Goal: Information Seeking & Learning: Learn about a topic

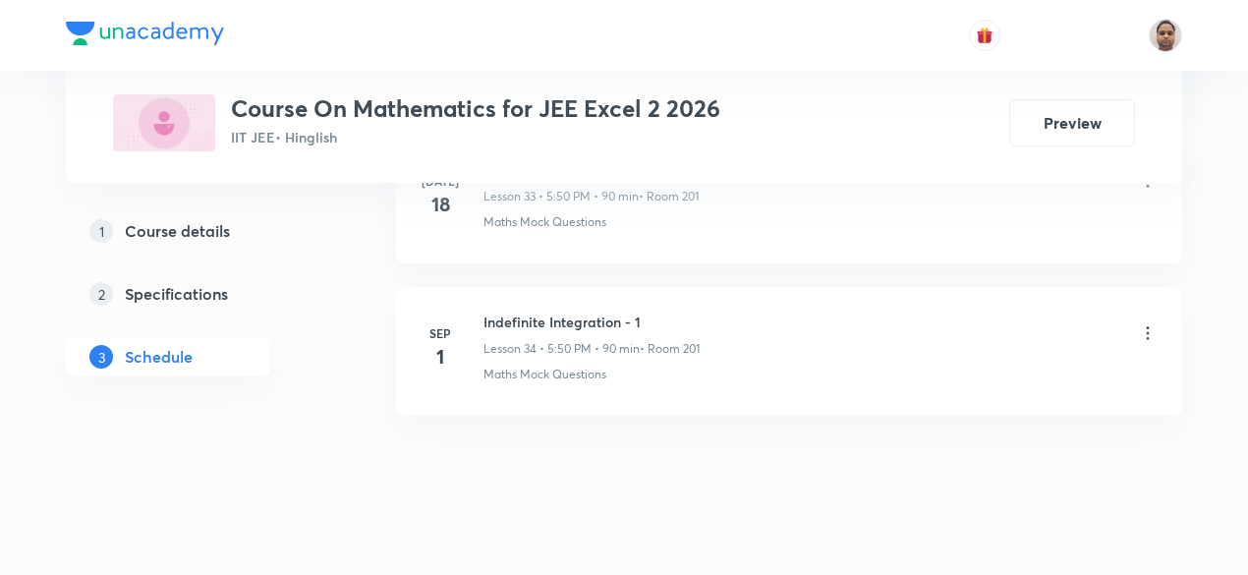
click at [587, 311] on h6 "Indefinite Integration - 1" at bounding box center [591, 321] width 216 height 21
copy h6 "Indefinite Integration - 1"
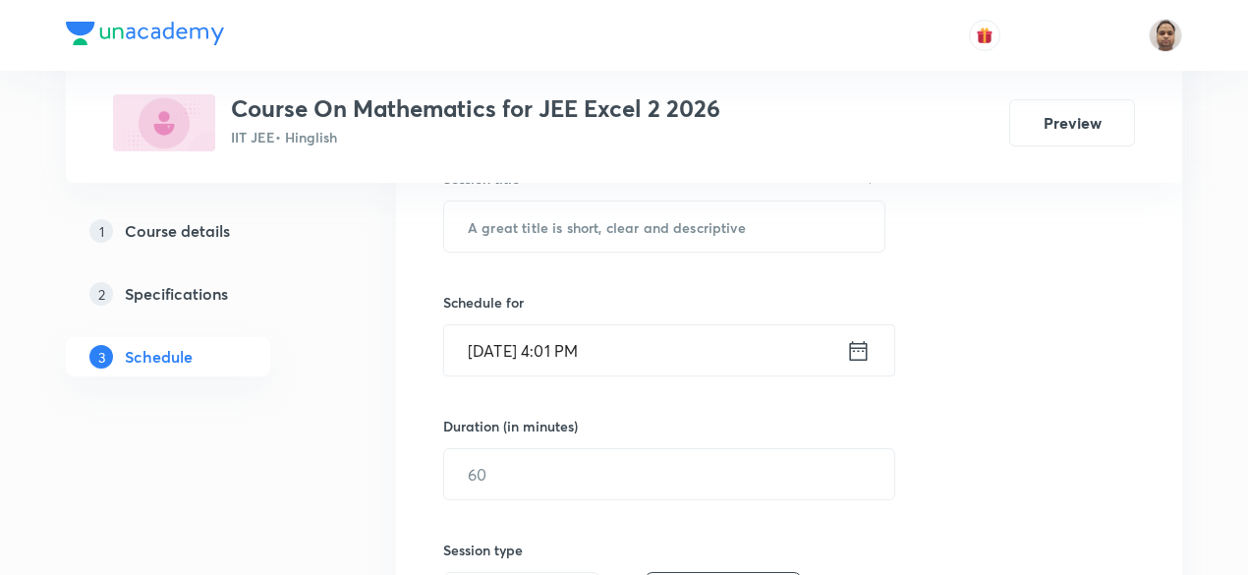
scroll to position [339, 0]
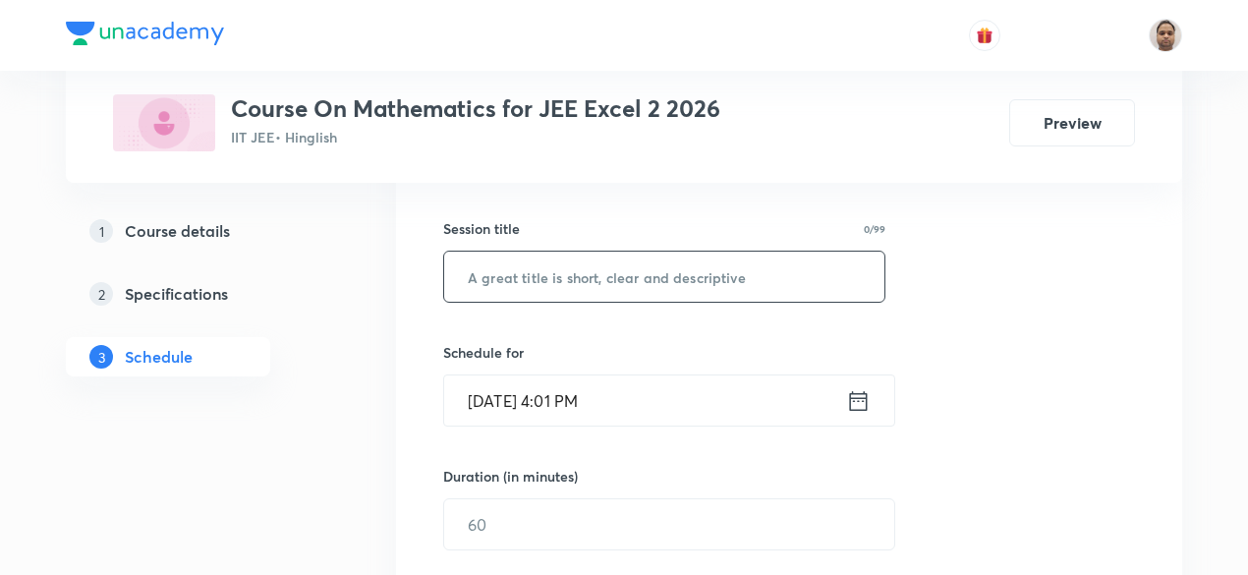
click at [610, 284] on input "text" at bounding box center [664, 276] width 440 height 50
paste input "Indefinite Integration - 1"
type input "Indefinite Integration - 2"
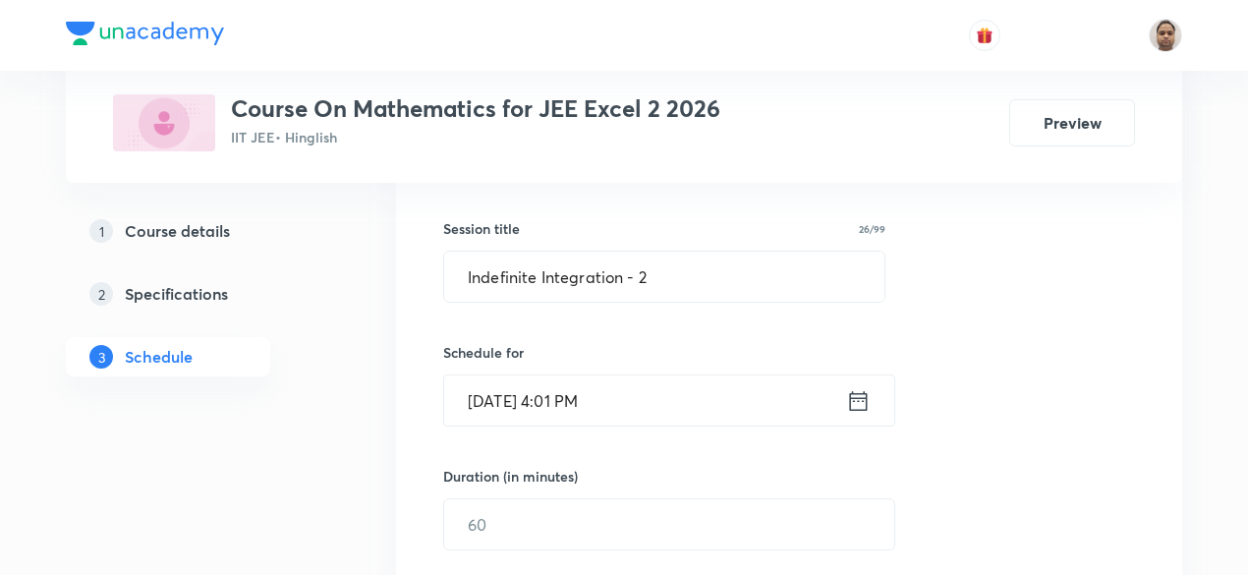
click at [574, 405] on input "Sep 4, 2025, 4:01 PM" at bounding box center [645, 400] width 402 height 50
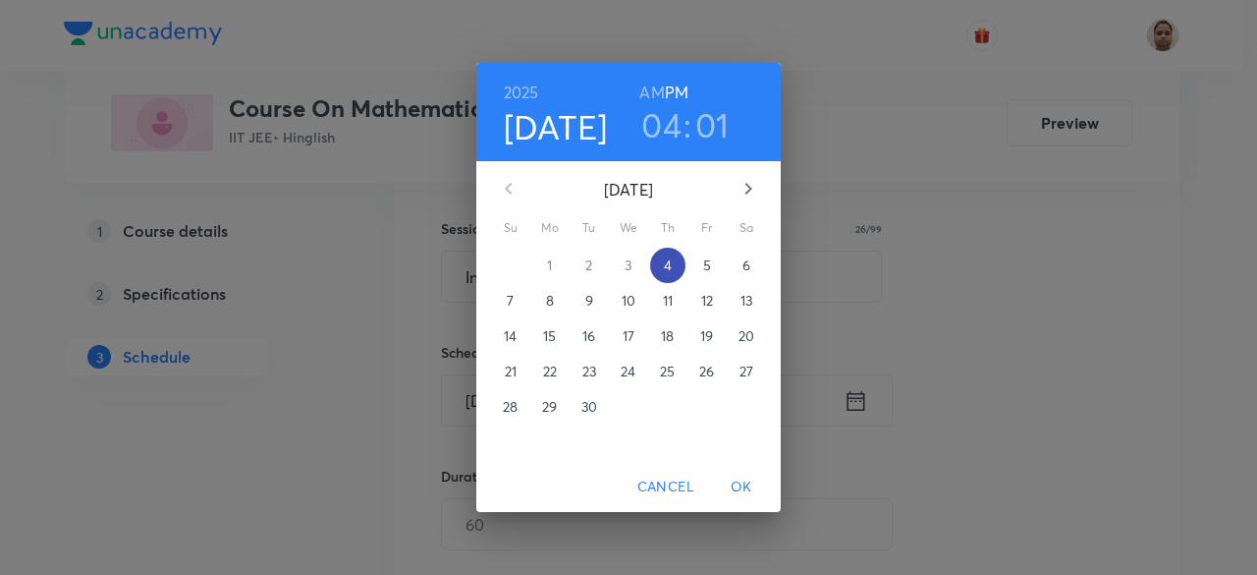
click at [667, 269] on p "4" at bounding box center [668, 265] width 8 height 20
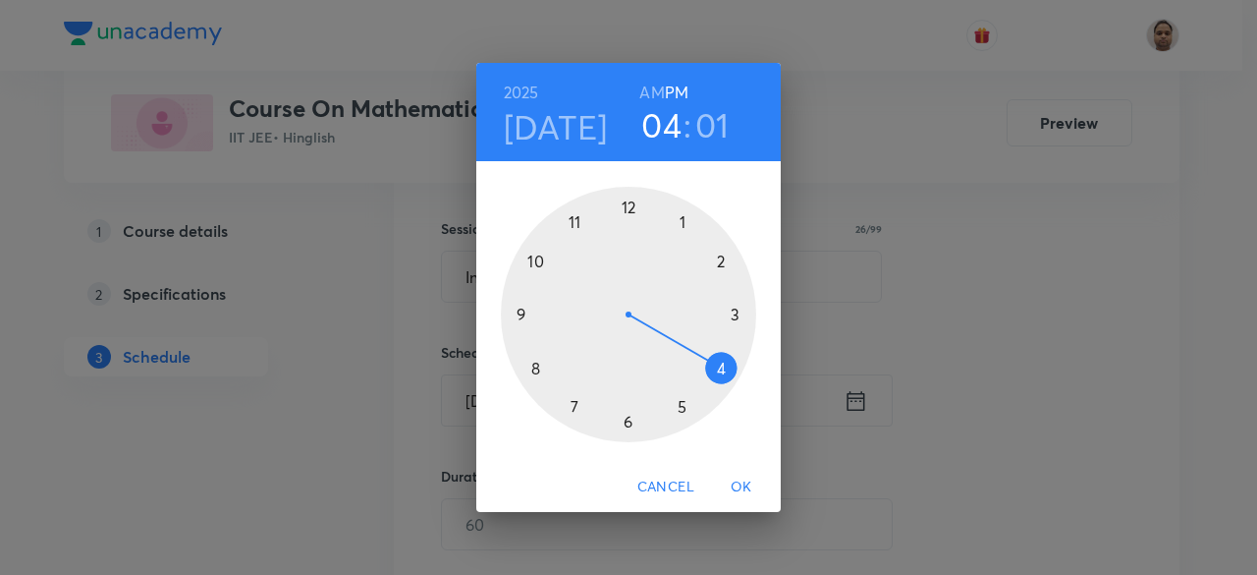
click at [718, 364] on div at bounding box center [628, 314] width 255 height 255
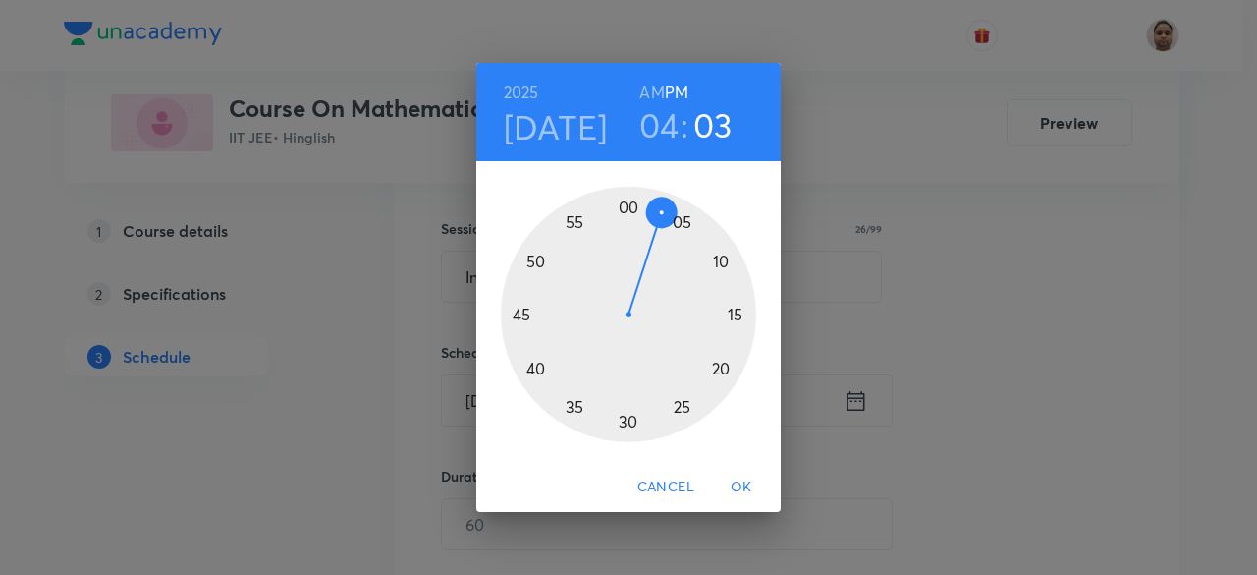
drag, startPoint x: 645, startPoint y: 213, endPoint x: 658, endPoint y: 213, distance: 12.8
click at [658, 213] on div at bounding box center [628, 314] width 255 height 255
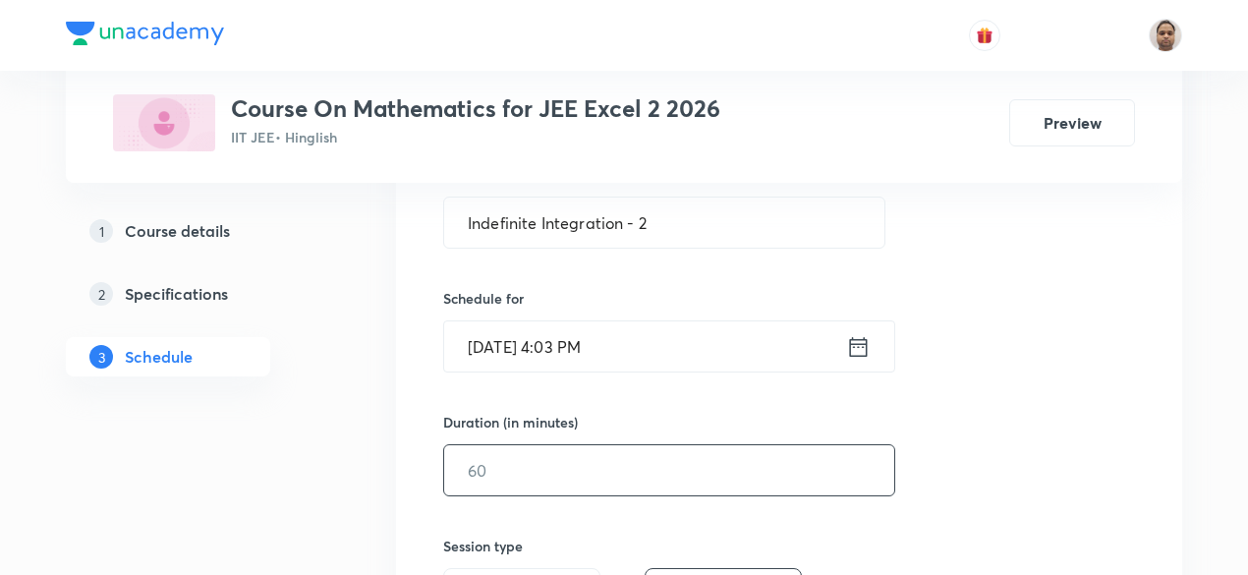
scroll to position [437, 0]
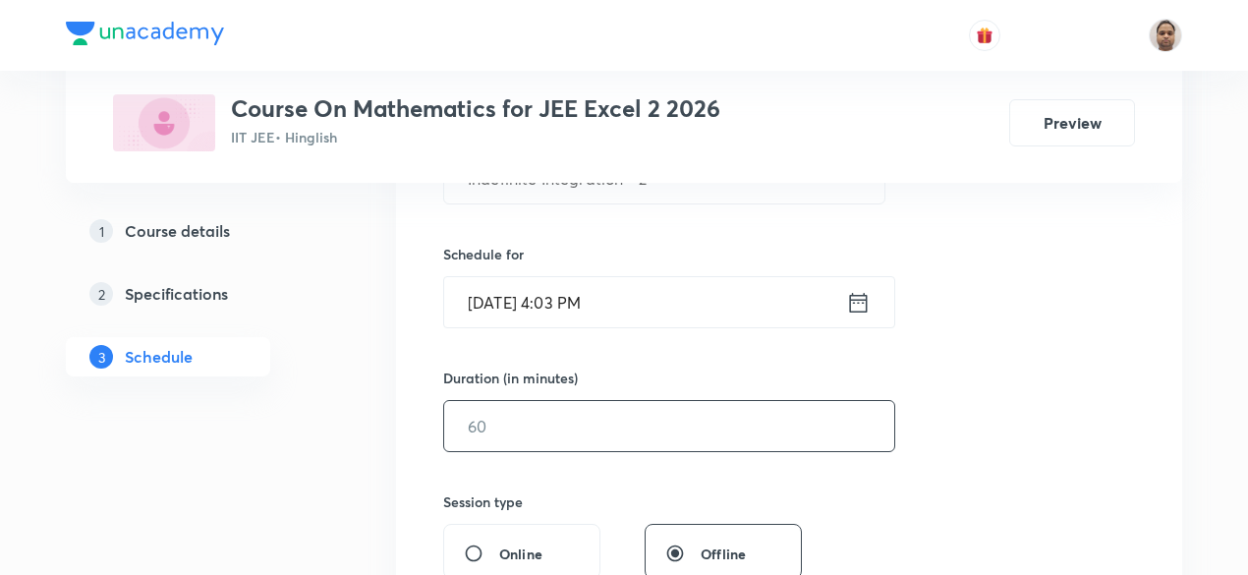
click at [542, 431] on input "text" at bounding box center [669, 426] width 450 height 50
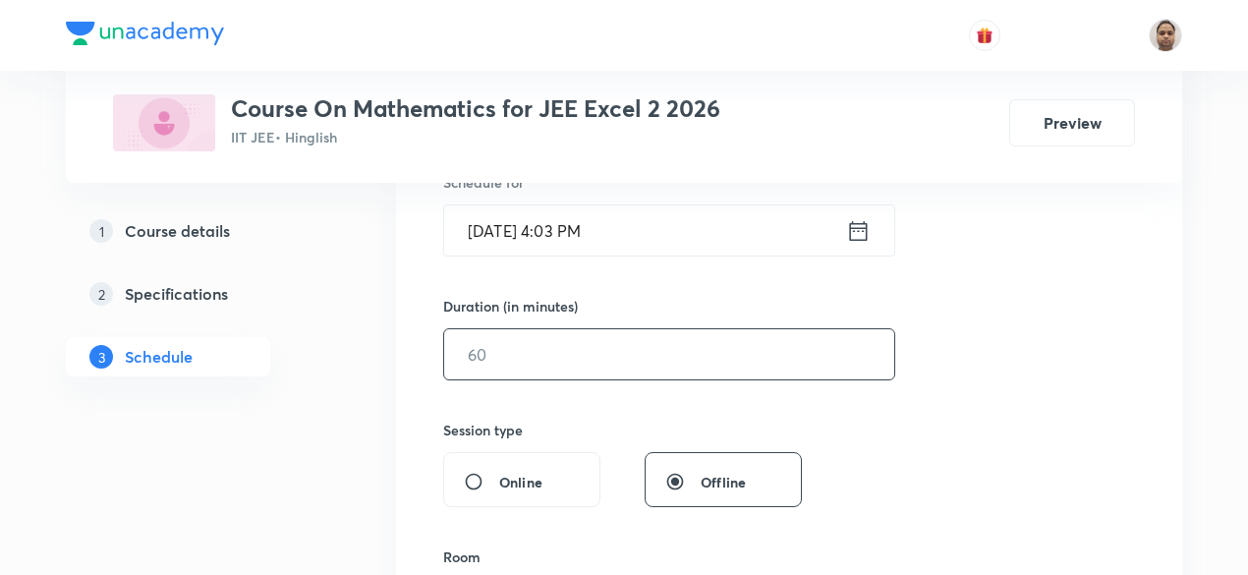
scroll to position [535, 0]
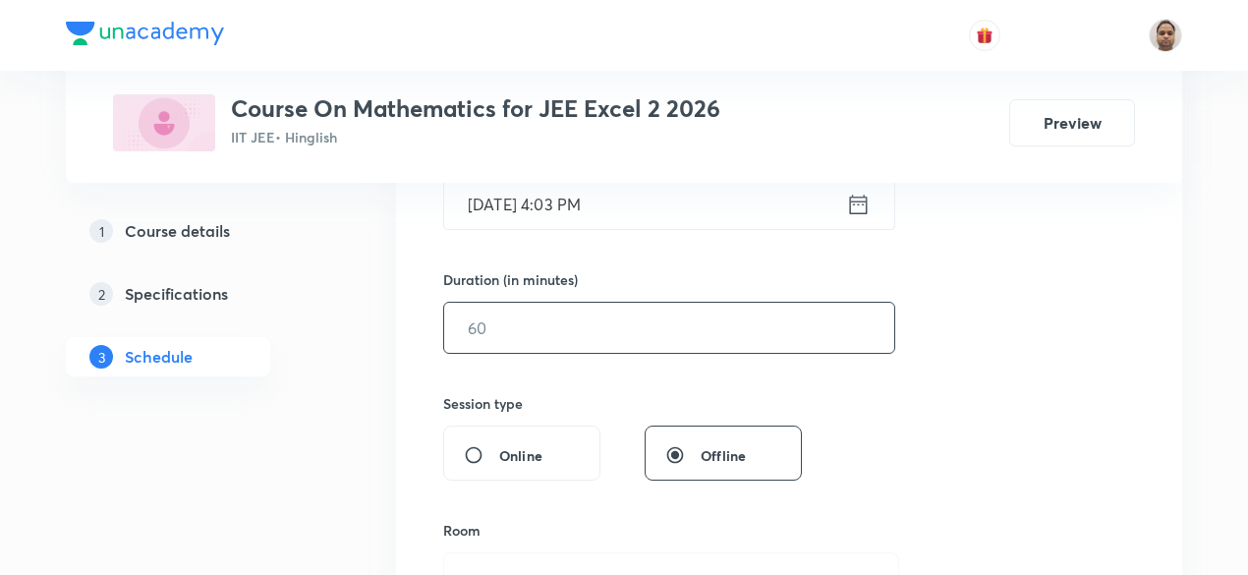
click at [590, 193] on input "Sep 4, 2025, 4:03 PM" at bounding box center [645, 204] width 402 height 50
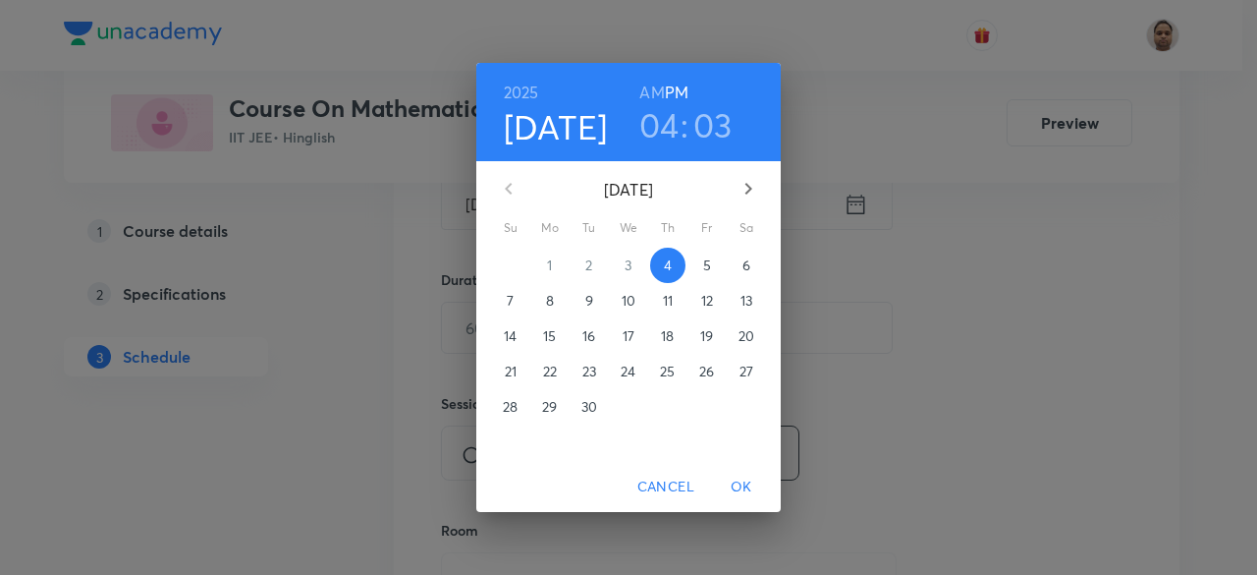
click at [712, 132] on h3 "03" at bounding box center [713, 124] width 39 height 41
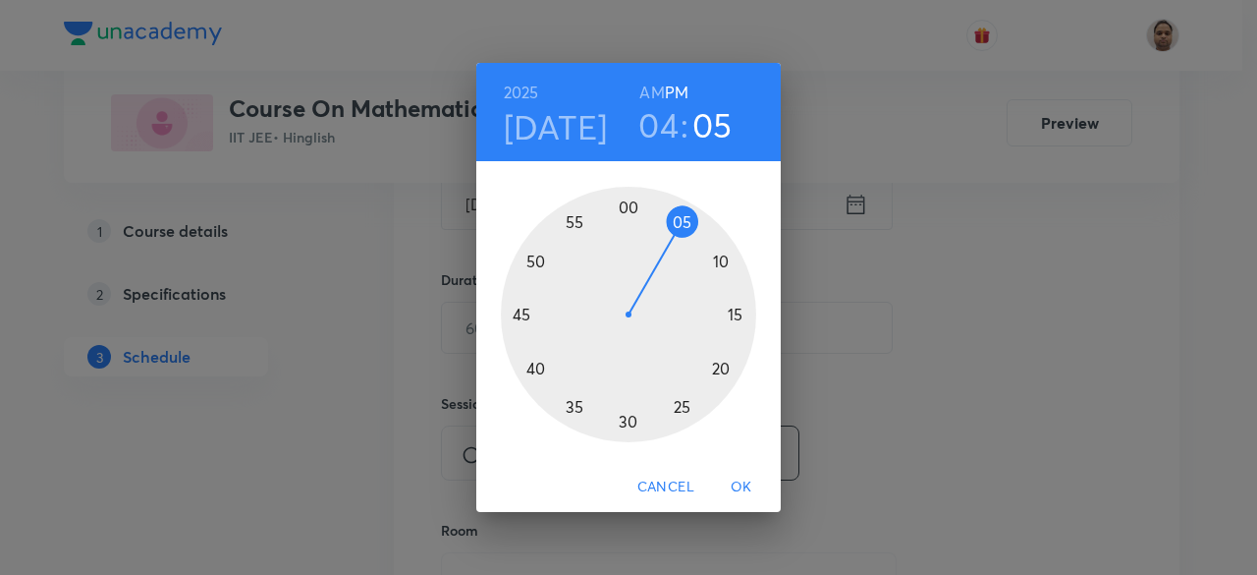
drag, startPoint x: 672, startPoint y: 214, endPoint x: 686, endPoint y: 221, distance: 15.4
click at [686, 221] on div at bounding box center [628, 314] width 255 height 255
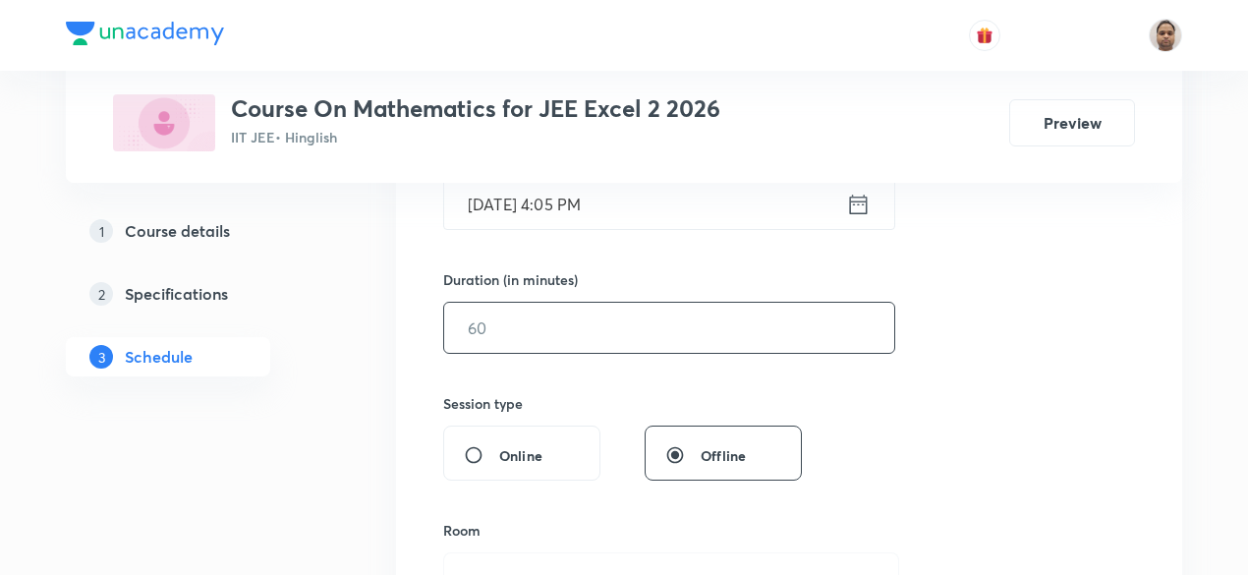
click at [544, 334] on input "text" at bounding box center [669, 328] width 450 height 50
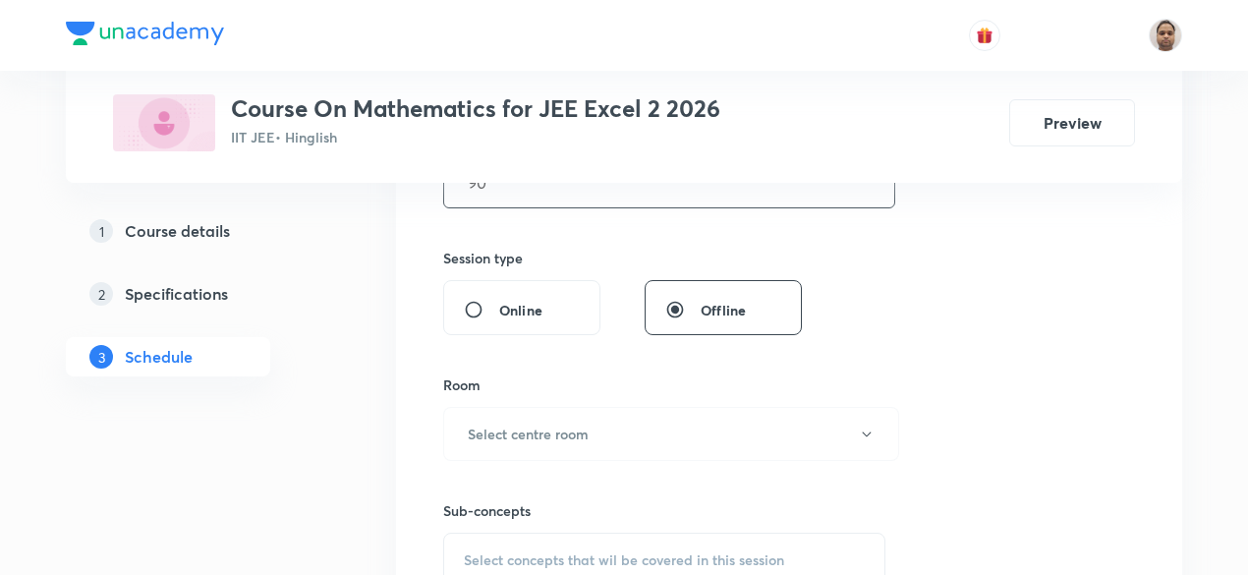
scroll to position [732, 0]
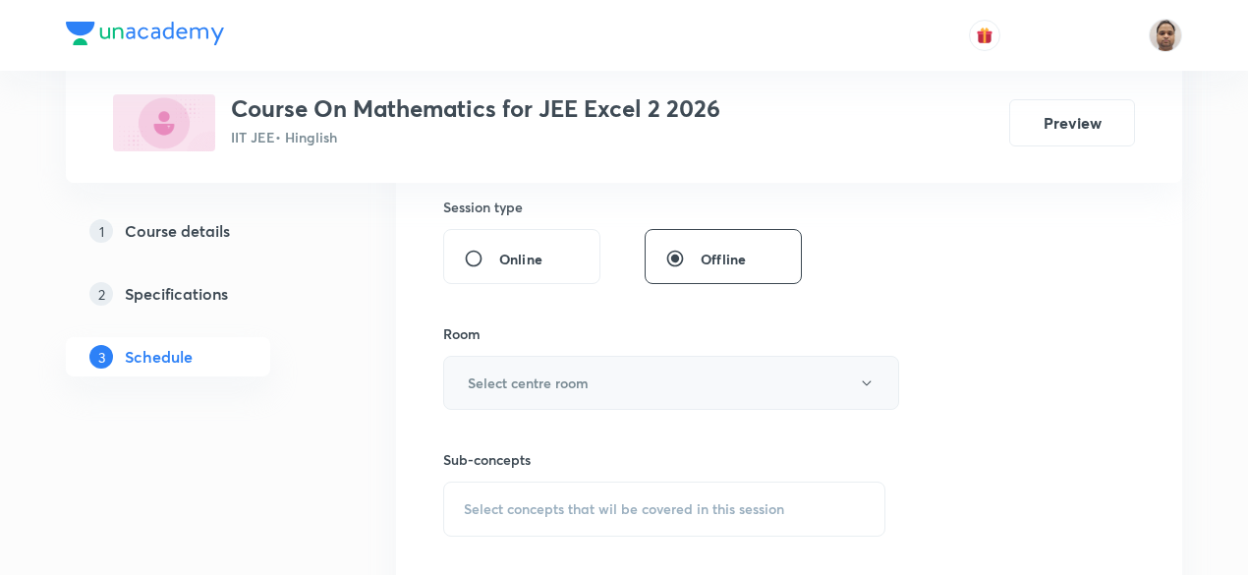
type input "90"
click at [530, 376] on h6 "Select centre room" at bounding box center [528, 382] width 121 height 21
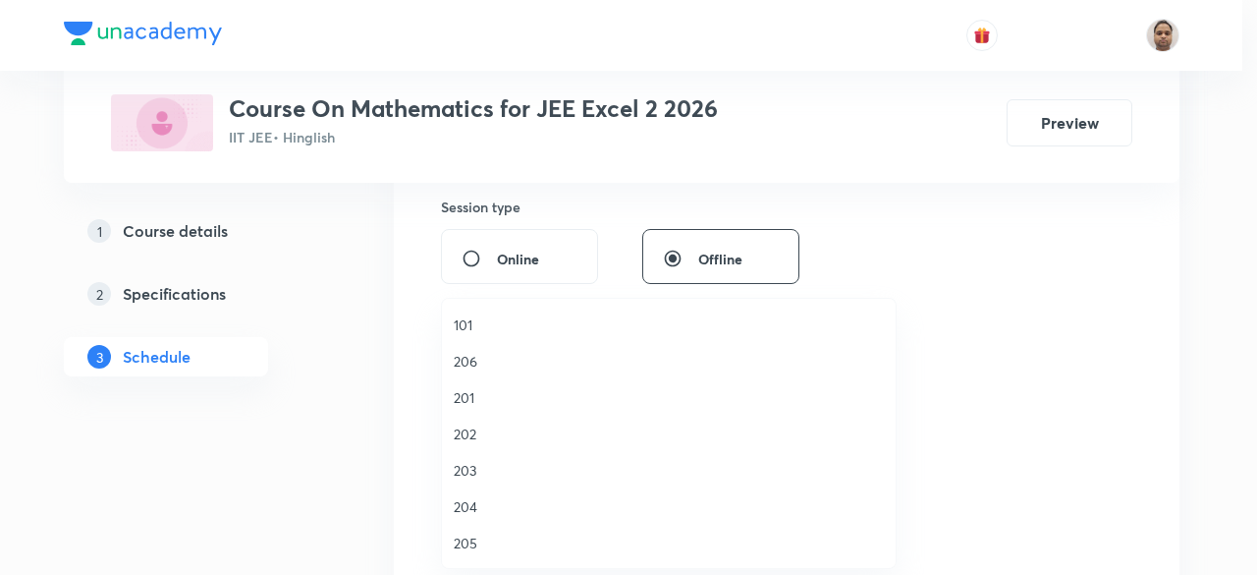
click at [474, 395] on span "201" at bounding box center [669, 397] width 430 height 21
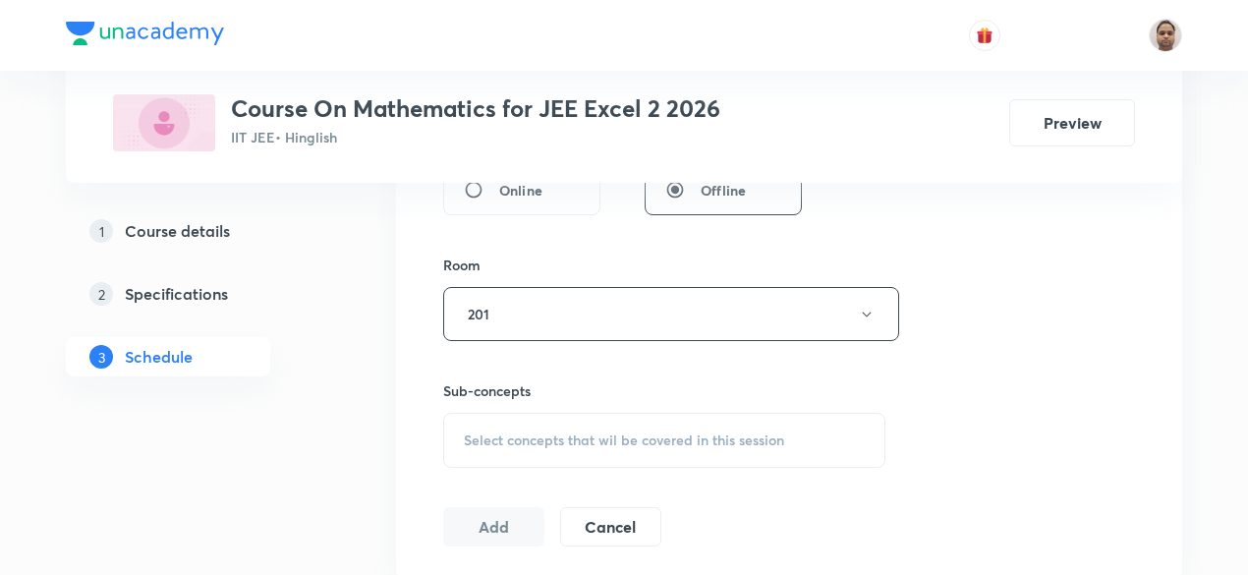
scroll to position [830, 0]
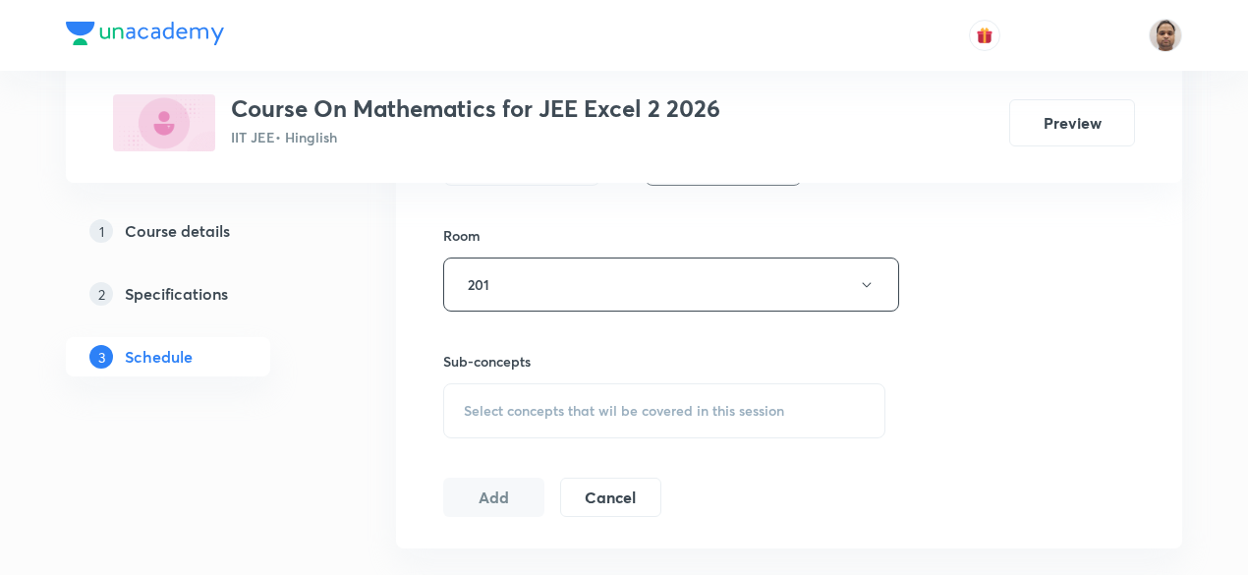
click at [528, 403] on span "Select concepts that wil be covered in this session" at bounding box center [624, 411] width 320 height 16
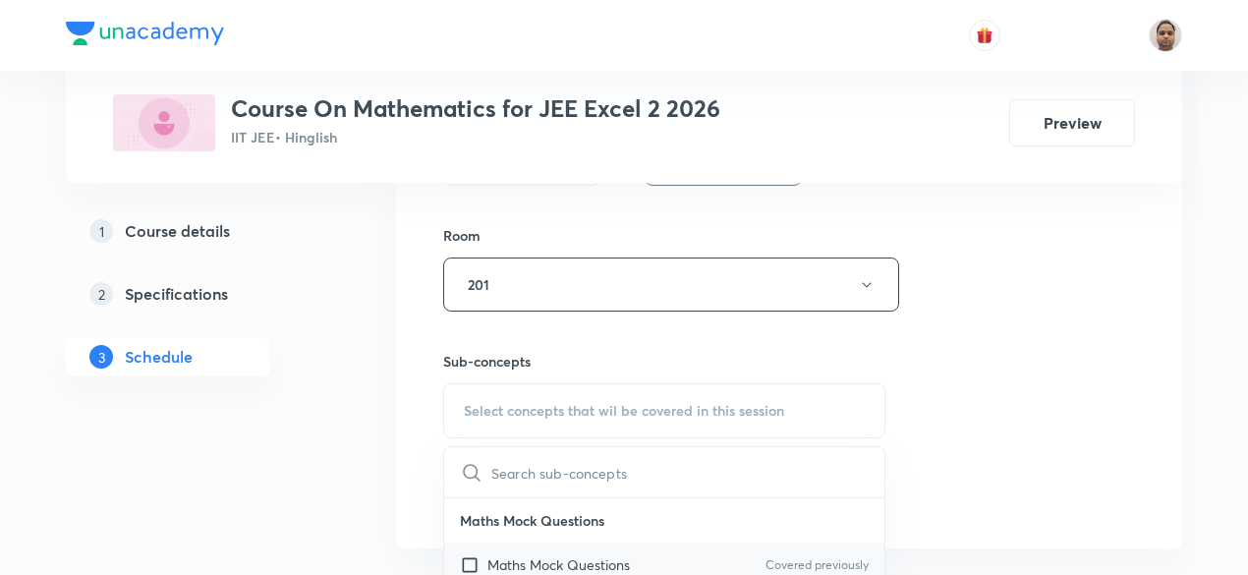
click at [493, 557] on p "Maths Mock Questions" at bounding box center [558, 564] width 142 height 21
checkbox input "true"
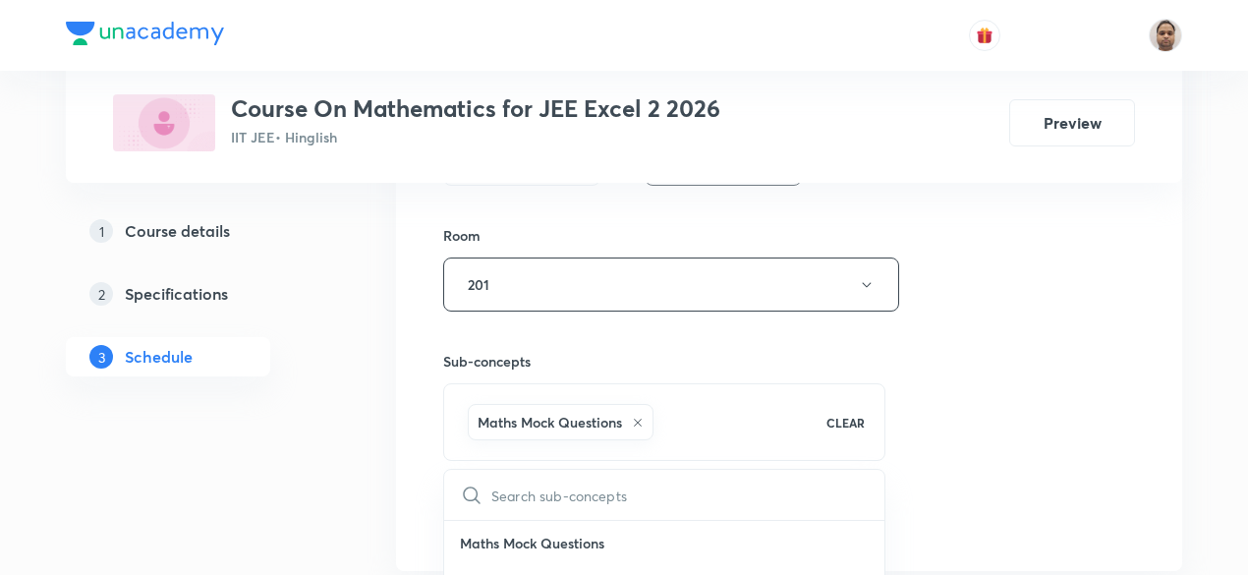
click at [505, 522] on button "Add" at bounding box center [493, 517] width 101 height 39
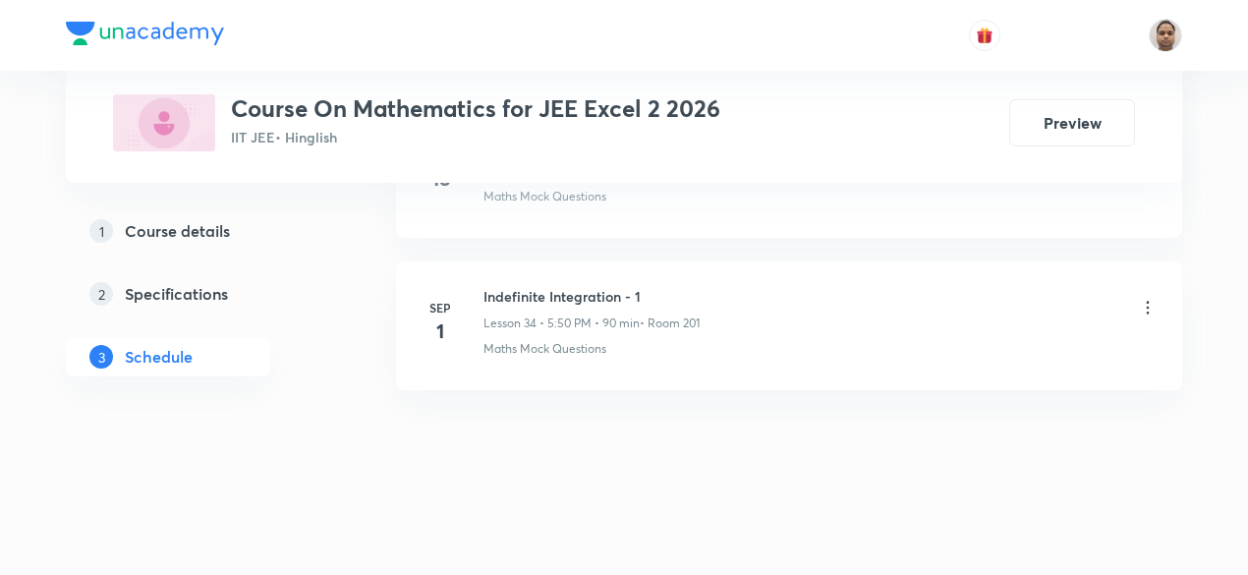
scroll to position [5252, 0]
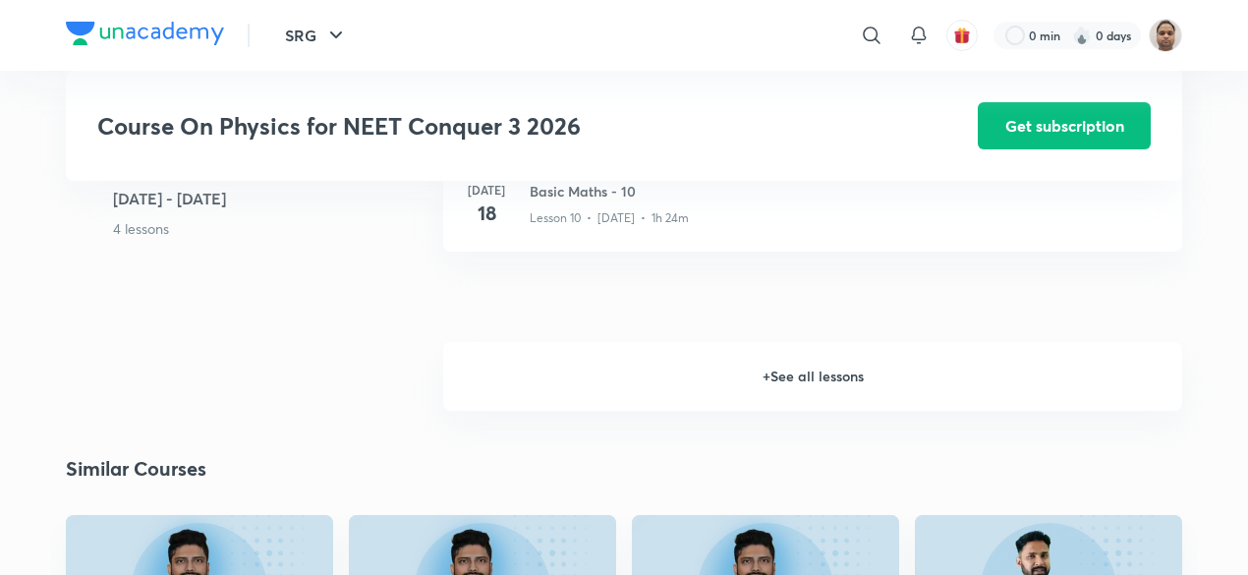
scroll to position [1783, 0]
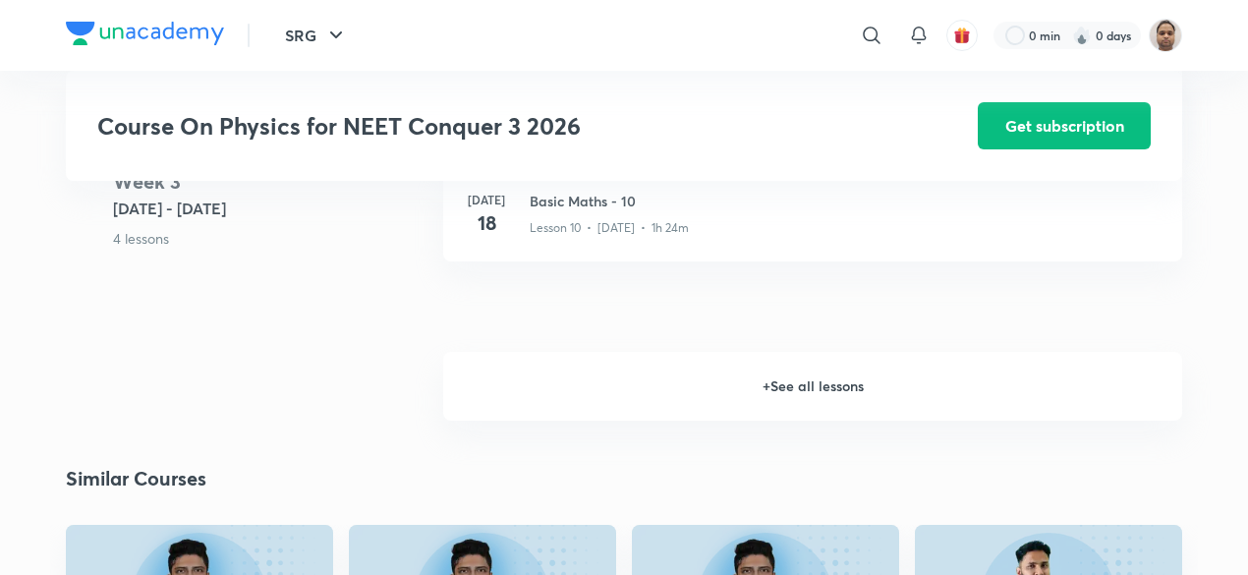
click at [791, 378] on h6 "+ See all lessons" at bounding box center [812, 386] width 739 height 69
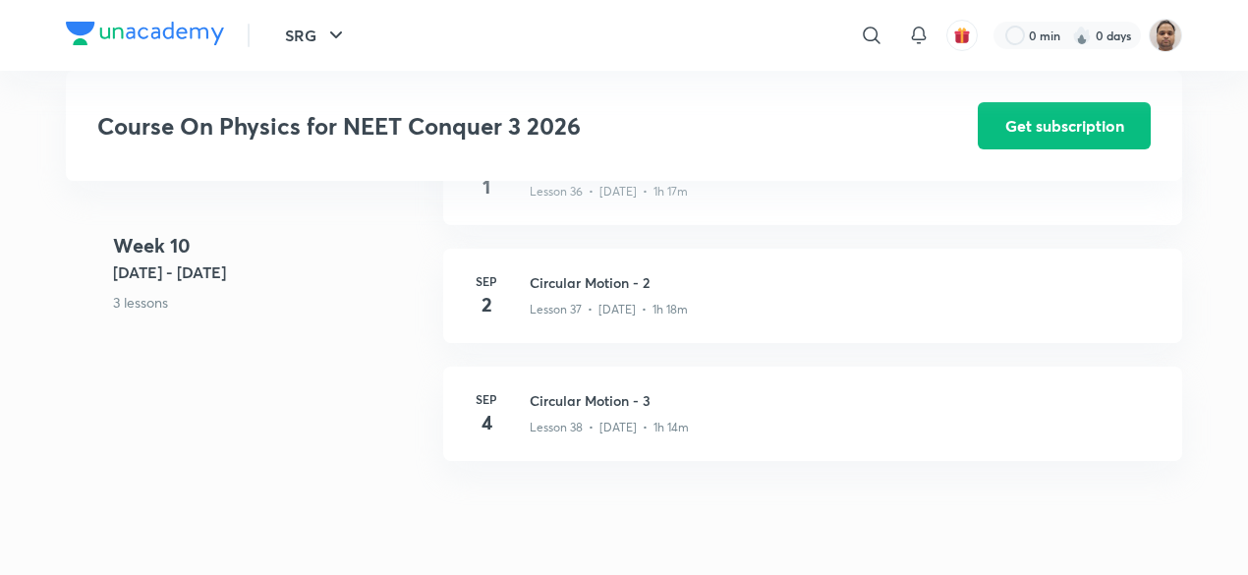
scroll to position [5713, 0]
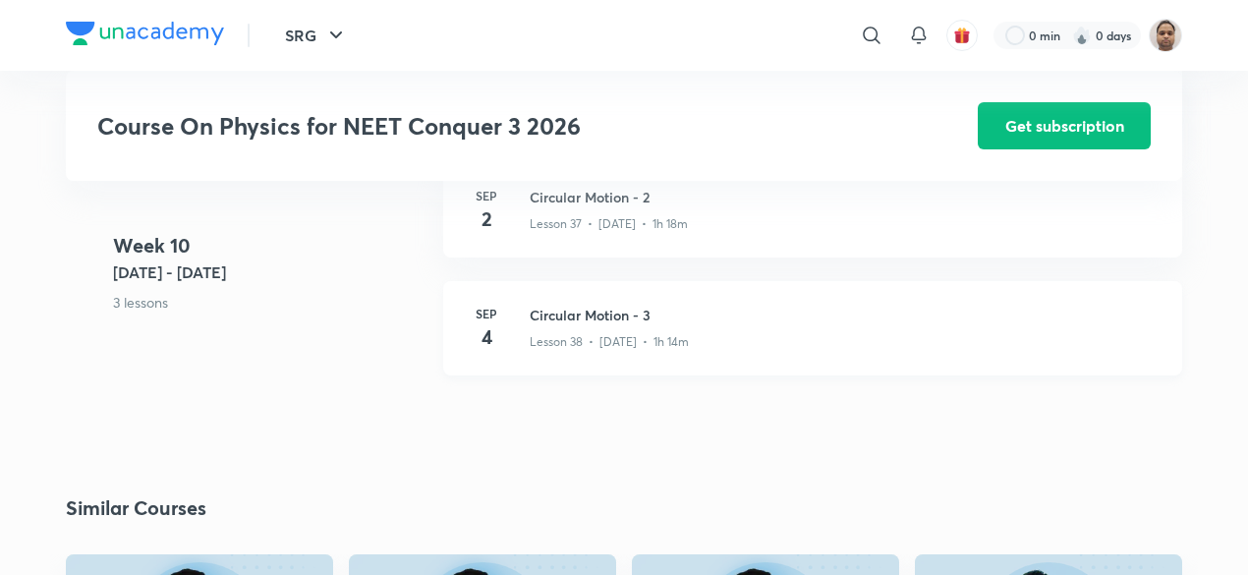
click at [622, 333] on p "Lesson 38 • Sep 4 • 1h 14m" at bounding box center [609, 342] width 159 height 18
click at [641, 200] on h3 "Circular Motion - 2" at bounding box center [844, 197] width 629 height 21
click at [554, 325] on div "Lesson 38 • Sep 4 • 1h 14m" at bounding box center [844, 338] width 629 height 26
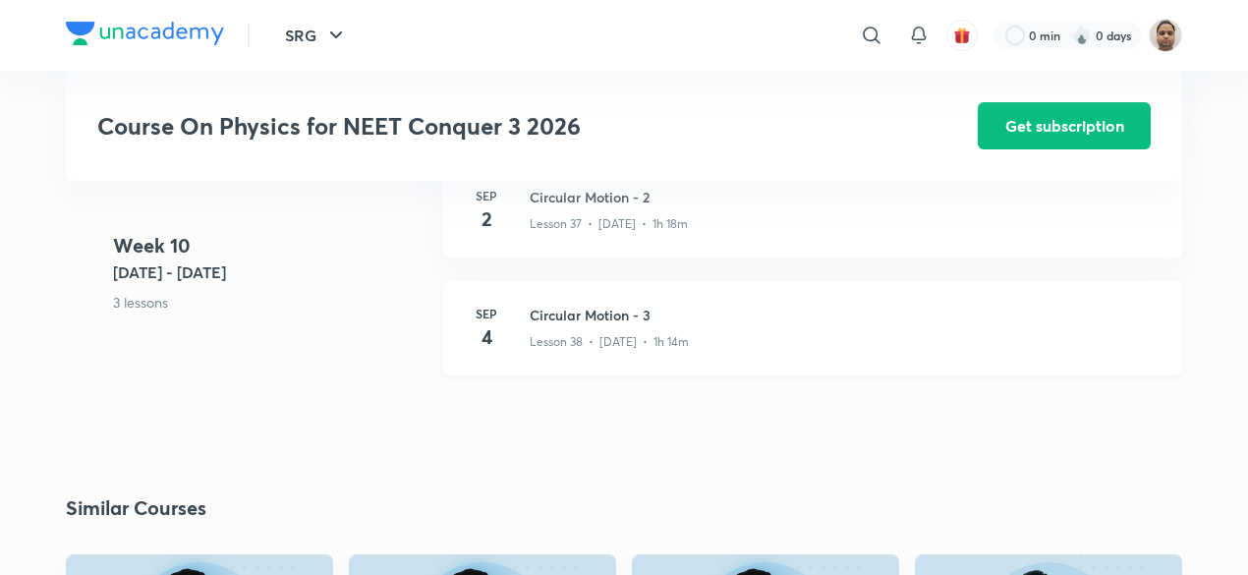
click at [635, 318] on h3 "Circular Motion - 3" at bounding box center [844, 315] width 629 height 21
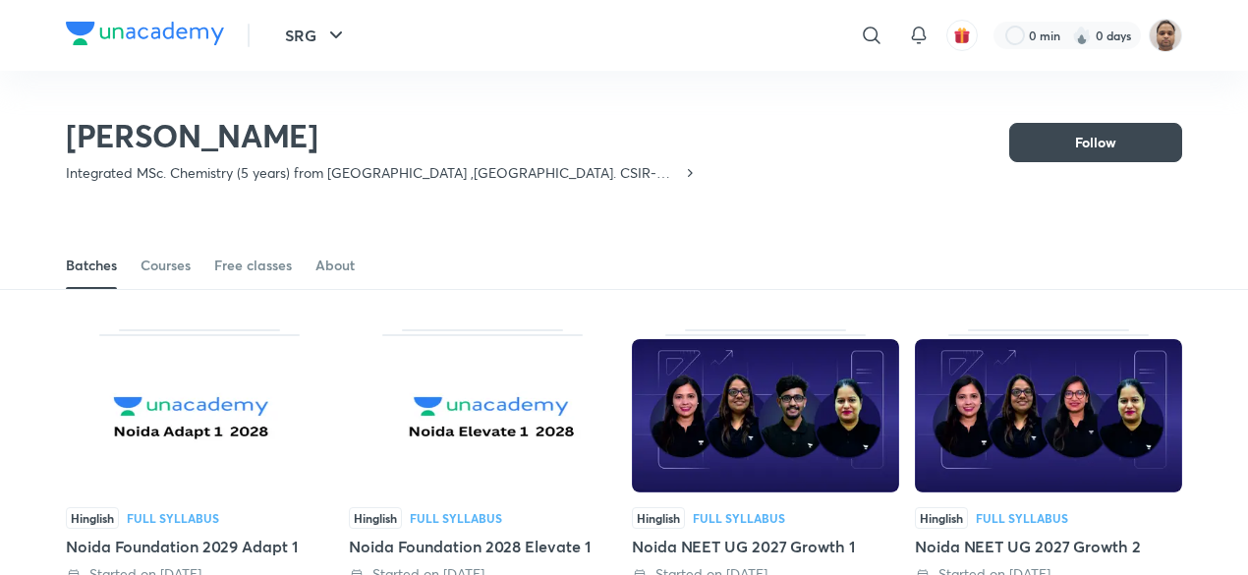
scroll to position [183, 0]
